Goal: Information Seeking & Learning: Learn about a topic

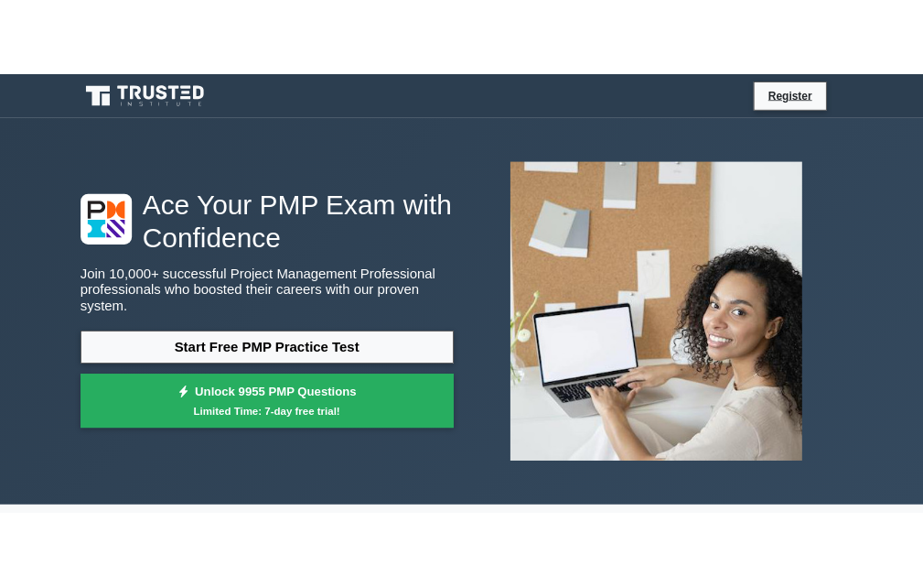
scroll to position [513, 0]
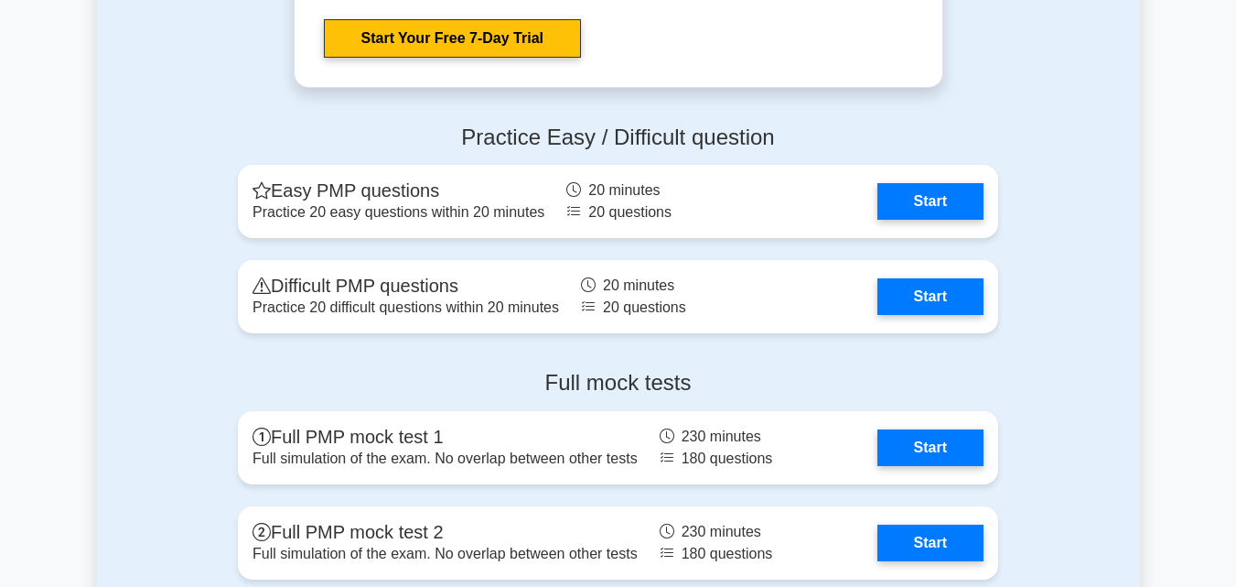
scroll to position [5033, 0]
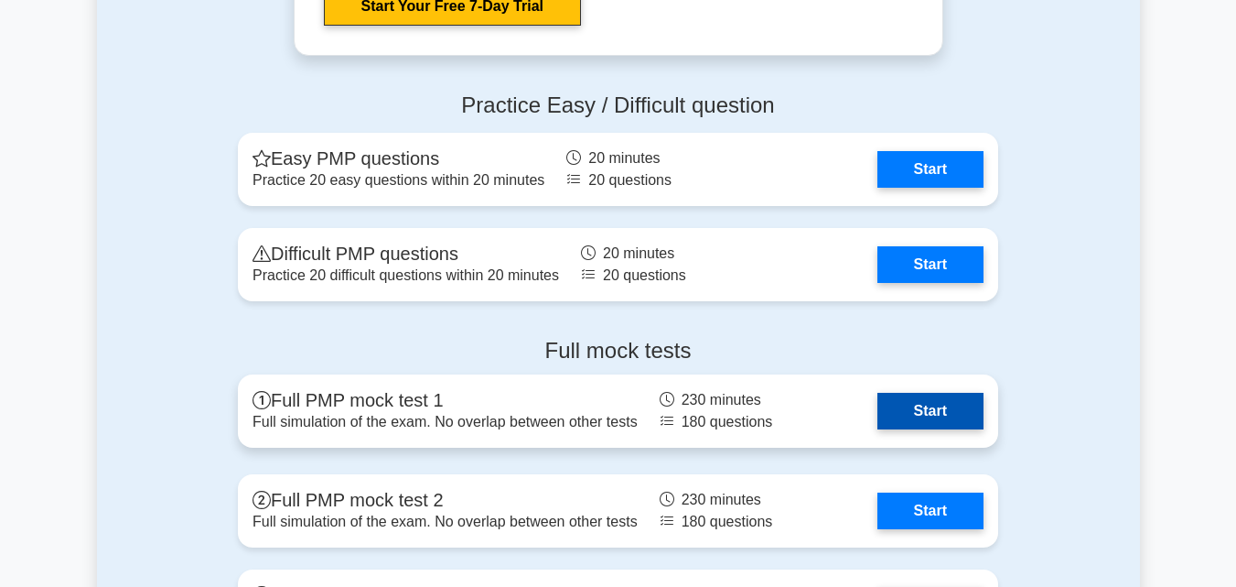
click at [878, 404] on link "Start" at bounding box center [931, 411] width 106 height 37
